Goal: Information Seeking & Learning: Learn about a topic

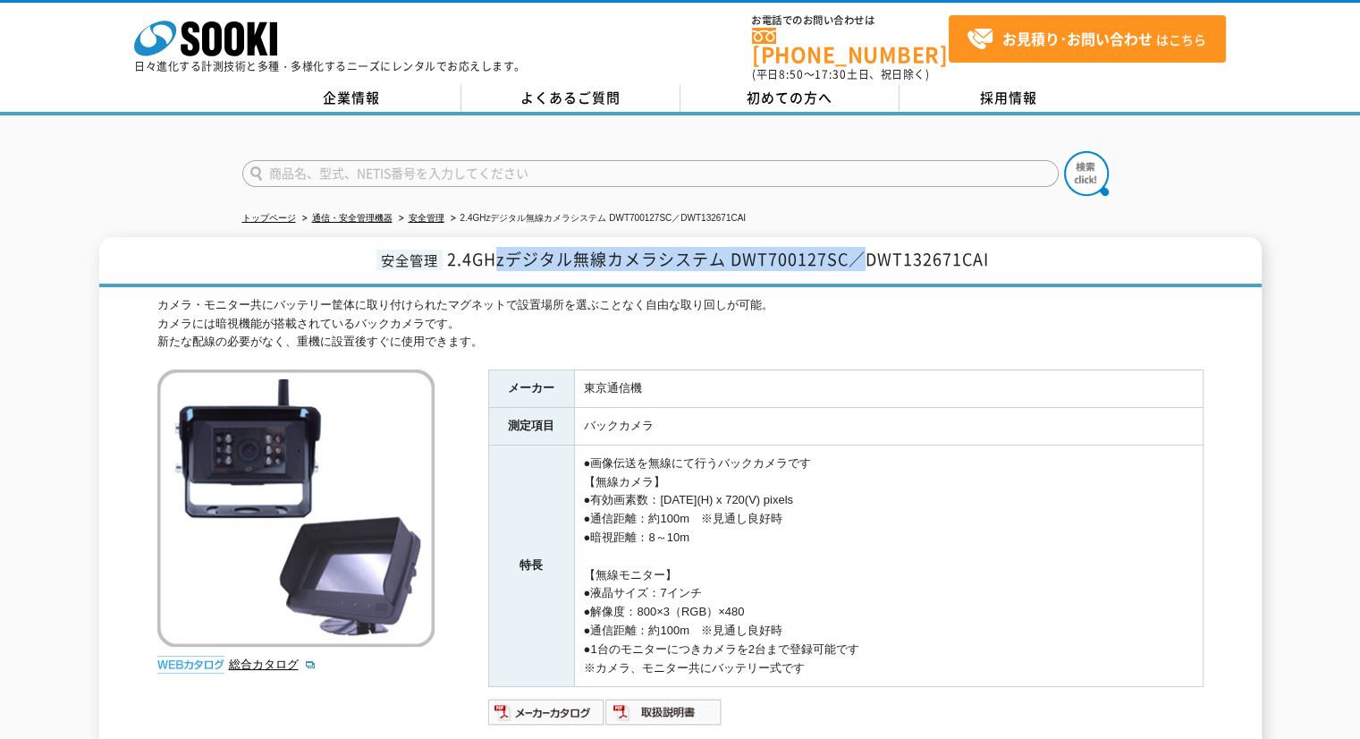
drag, startPoint x: 497, startPoint y: 244, endPoint x: 891, endPoint y: 271, distance: 394.4
click at [891, 271] on h1 "安全管理 2.4GHzデジタル無線カメラシステム DWT700127SC／DWT132671CAI" at bounding box center [680, 262] width 1163 height 50
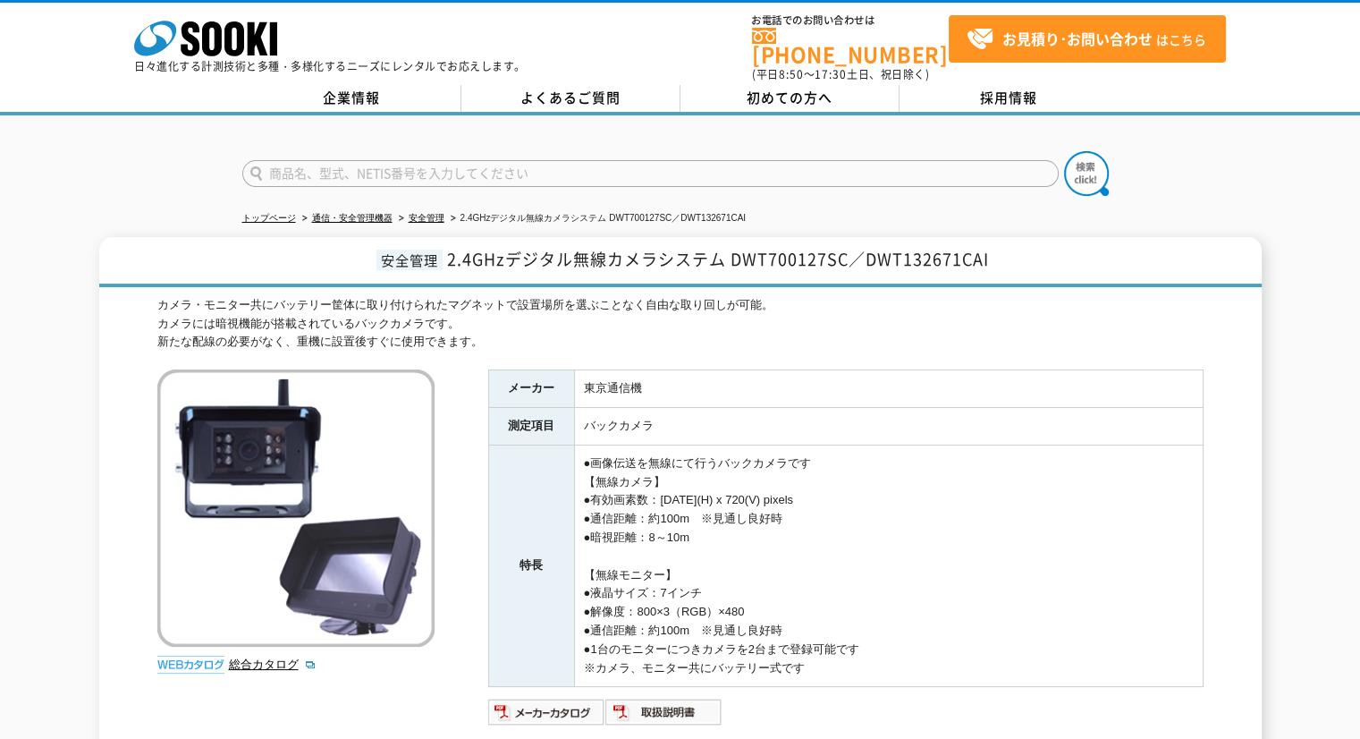
click at [931, 351] on div "カメラ・モニター共にバッテリー筐体に取り付けられたマグネットで設置場所を選ぶことなく自由な取り回しが可能。 カメラには暗視機能が搭載されているバックカメラです…" at bounding box center [680, 549] width 1046 height 506
drag, startPoint x: 169, startPoint y: 291, endPoint x: 676, endPoint y: 337, distance: 509.2
click at [673, 335] on div "カメラ・モニター共にバッテリー筐体に取り付けられたマグネットで設置場所を選ぶことなく自由な取り回しが可能。 カメラには暗視機能が搭載されているバックカメラです…" at bounding box center [680, 323] width 1046 height 55
click at [951, 408] on td "バックカメラ" at bounding box center [888, 427] width 629 height 38
drag, startPoint x: 980, startPoint y: 417, endPoint x: 851, endPoint y: 123, distance: 321.2
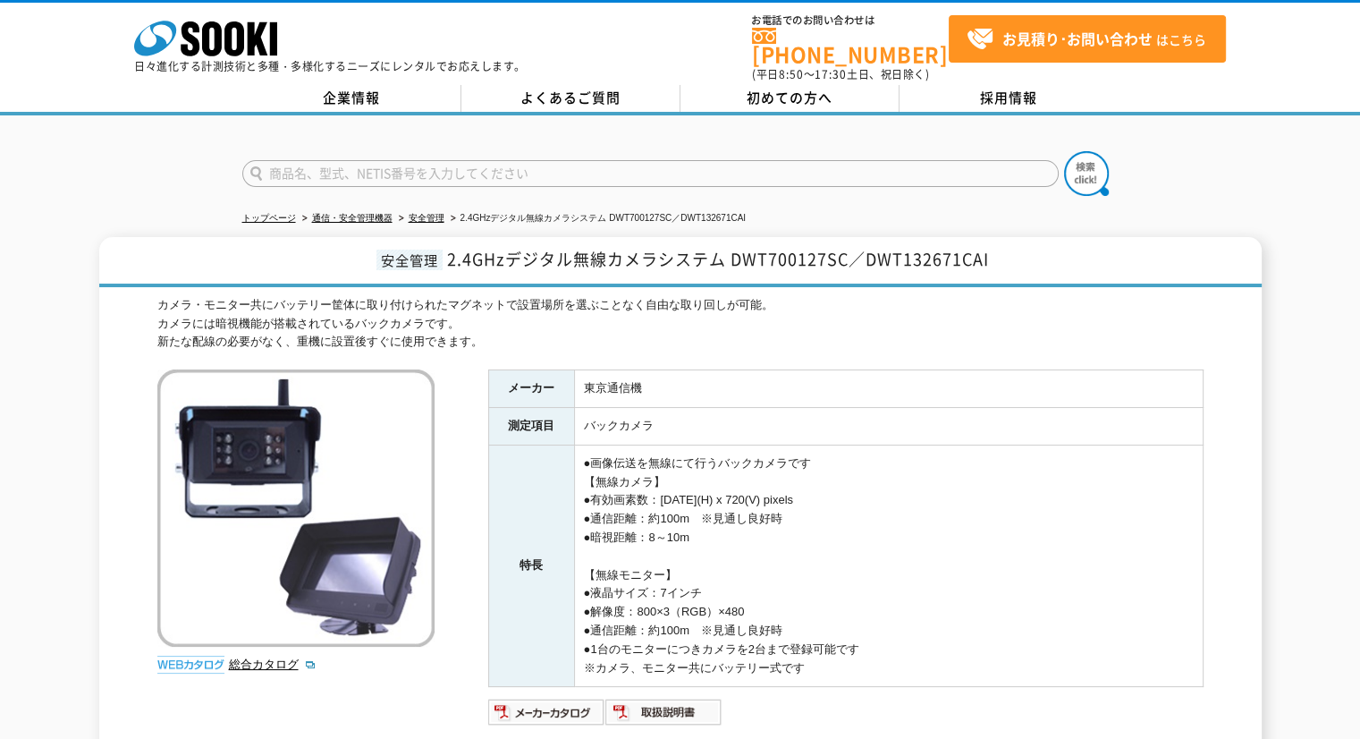
click at [980, 416] on td "バックカメラ" at bounding box center [888, 427] width 629 height 38
